Goal: Task Accomplishment & Management: Complete application form

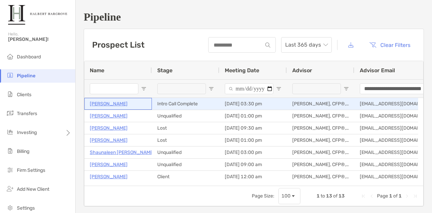
click at [118, 102] on p "[PERSON_NAME]" at bounding box center [109, 104] width 38 height 8
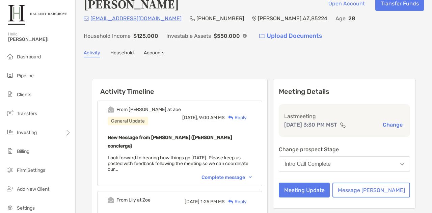
scroll to position [12, 0]
click at [330, 198] on button "Meeting Update" at bounding box center [304, 190] width 51 height 15
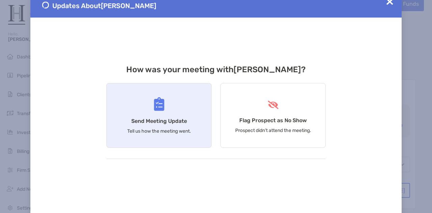
click at [155, 117] on div "Send Meeting Update Tell us how the meeting went." at bounding box center [158, 115] width 105 height 65
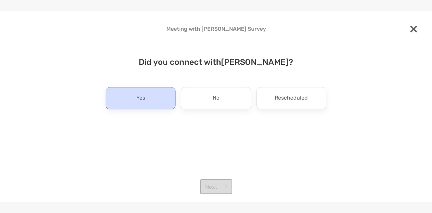
click at [150, 91] on div "Yes" at bounding box center [141, 98] width 70 height 22
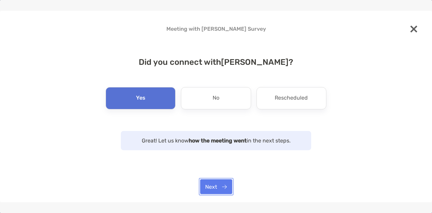
click at [217, 188] on button "Next" at bounding box center [216, 186] width 32 height 15
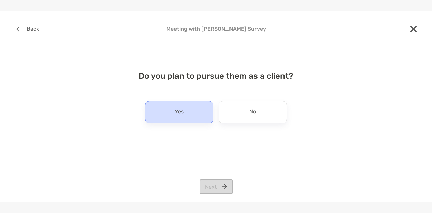
click at [187, 116] on div "Yes" at bounding box center [179, 112] width 68 height 22
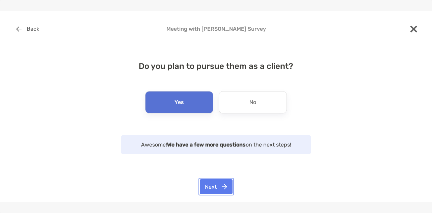
click at [215, 187] on button "Next" at bounding box center [216, 186] width 33 height 15
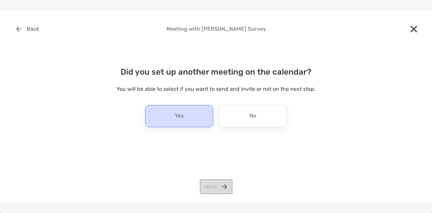
click at [189, 122] on div "Yes" at bounding box center [179, 116] width 68 height 22
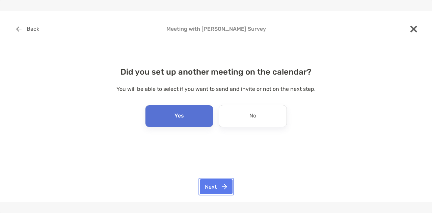
click at [213, 185] on button "Next" at bounding box center [216, 186] width 33 height 15
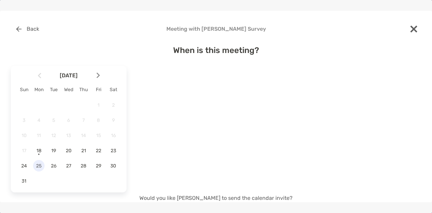
click at [37, 166] on span "25" at bounding box center [38, 166] width 11 height 6
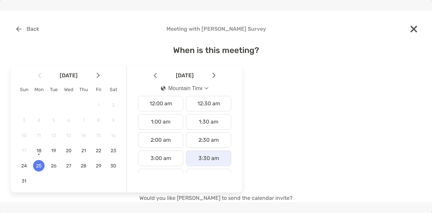
click at [200, 159] on div "3:30 am" at bounding box center [208, 159] width 45 height 16
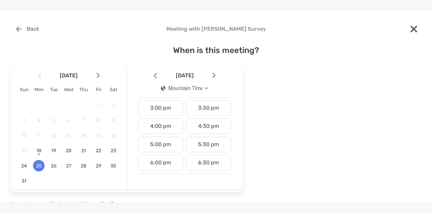
scroll to position [270, 0]
click at [203, 100] on div "3:30 pm" at bounding box center [208, 108] width 45 height 16
click at [202, 88] on div "Mountain Time" at bounding box center [182, 88] width 42 height 6
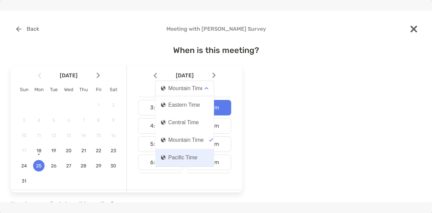
click at [176, 155] on div "Pacific Time" at bounding box center [179, 158] width 36 height 6
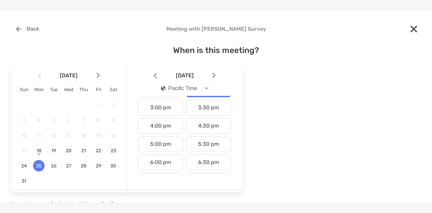
click at [283, 136] on div "August 2025 Sun Mon Tue Wed Thu Fri Sat 1 2 3 4 5 6 7 8 9 10 11 12 13 14 15 16 …" at bounding box center [216, 159] width 411 height 192
click at [207, 106] on div "3:30 pm" at bounding box center [208, 108] width 45 height 16
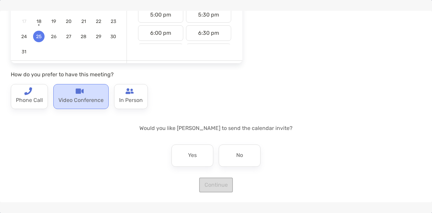
click at [89, 101] on p "Video Conference" at bounding box center [80, 100] width 45 height 11
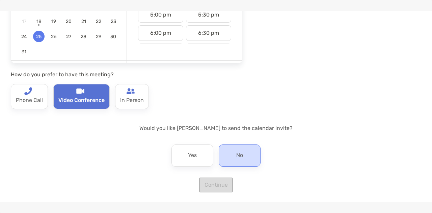
click at [245, 163] on div "No" at bounding box center [240, 156] width 42 height 22
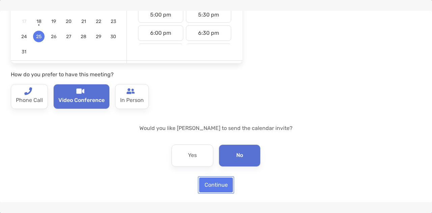
click at [218, 185] on button "Continue" at bounding box center [216, 185] width 34 height 15
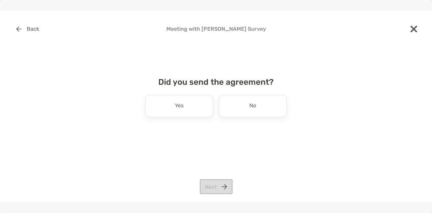
scroll to position [0, 0]
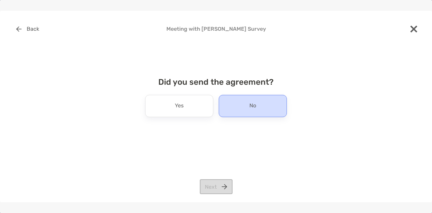
click at [233, 116] on div "No" at bounding box center [253, 106] width 68 height 22
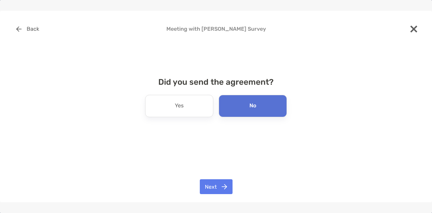
click at [208, 202] on div "Back Meeting with Mikayla Geiger Survey Did you send the agreement? Yes No Next" at bounding box center [216, 107] width 432 height 192
click at [214, 190] on button "Next" at bounding box center [216, 186] width 33 height 15
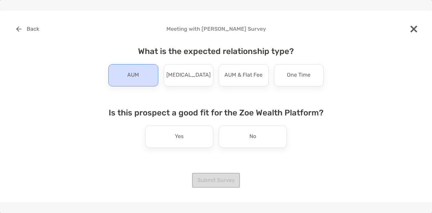
click at [140, 72] on div "AUM" at bounding box center [133, 75] width 50 height 22
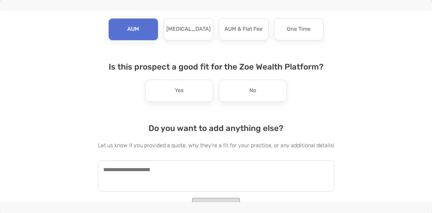
scroll to position [46, 0]
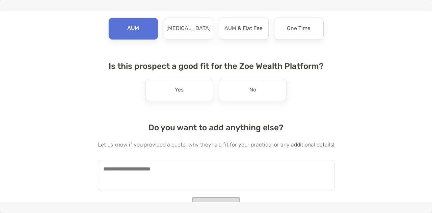
click at [225, 67] on h4 "Is this prospect a good fit for the Zoe Wealth Platform?" at bounding box center [216, 65] width 237 height 9
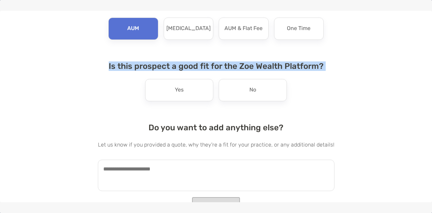
click at [225, 67] on h4 "Is this prospect a good fit for the Zoe Wealth Platform?" at bounding box center [216, 65] width 237 height 9
click at [209, 63] on h4 "Is this prospect a good fit for the Zoe Wealth Platform?" at bounding box center [216, 65] width 237 height 9
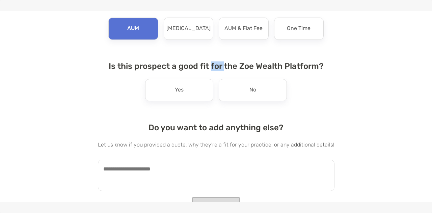
click at [209, 63] on h4 "Is this prospect a good fit for the Zoe Wealth Platform?" at bounding box center [216, 65] width 237 height 9
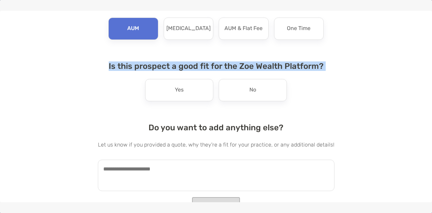
click at [209, 63] on h4 "Is this prospect a good fit for the Zoe Wealth Platform?" at bounding box center [216, 65] width 237 height 9
click at [222, 65] on h4 "Is this prospect a good fit for the Zoe Wealth Platform?" at bounding box center [216, 65] width 237 height 9
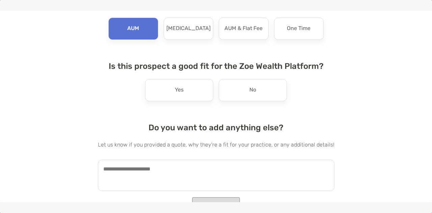
scroll to position [55, 0]
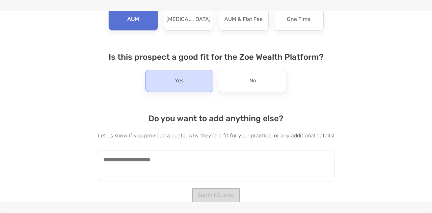
click at [189, 84] on div "Yes" at bounding box center [179, 81] width 68 height 22
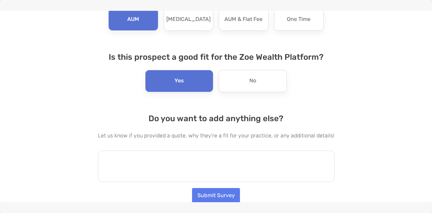
click at [152, 167] on textarea at bounding box center [216, 166] width 237 height 31
click at [137, 156] on textarea at bounding box center [216, 166] width 237 height 31
type textarea "*"
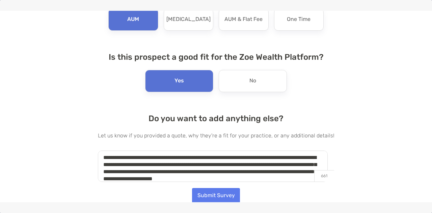
scroll to position [9, 0]
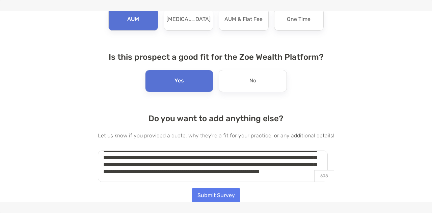
type textarea "**********"
click at [214, 196] on button "Submit Survey" at bounding box center [216, 195] width 48 height 15
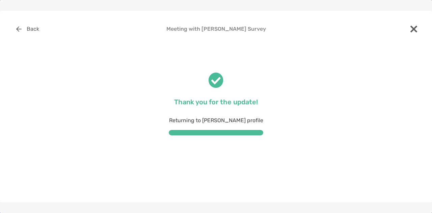
scroll to position [0, 0]
